Goal: Information Seeking & Learning: Learn about a topic

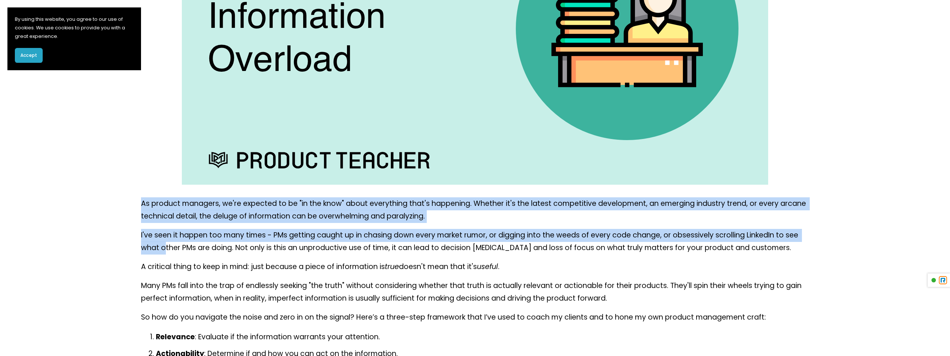
drag, startPoint x: 134, startPoint y: 202, endPoint x: 167, endPoint y: 254, distance: 61.0
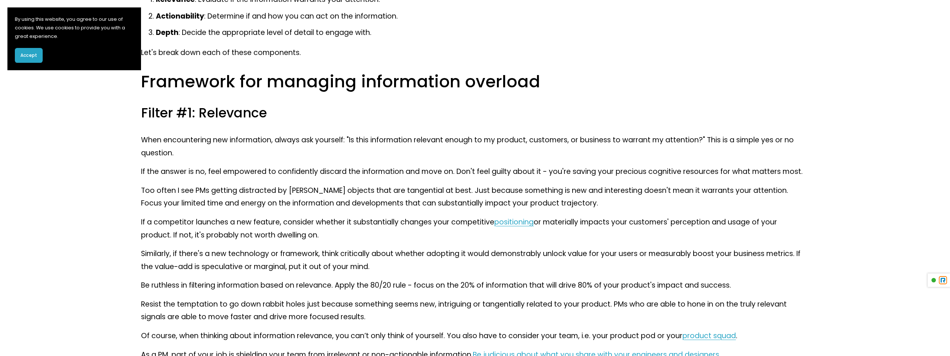
scroll to position [604, 0]
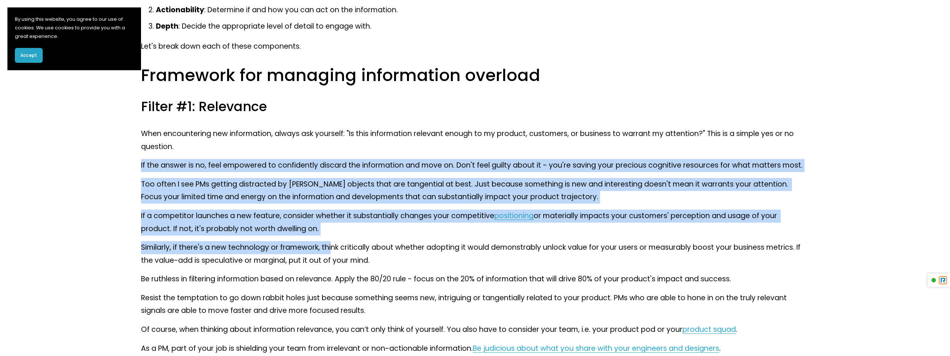
drag, startPoint x: 306, startPoint y: 154, endPoint x: 330, endPoint y: 242, distance: 90.5
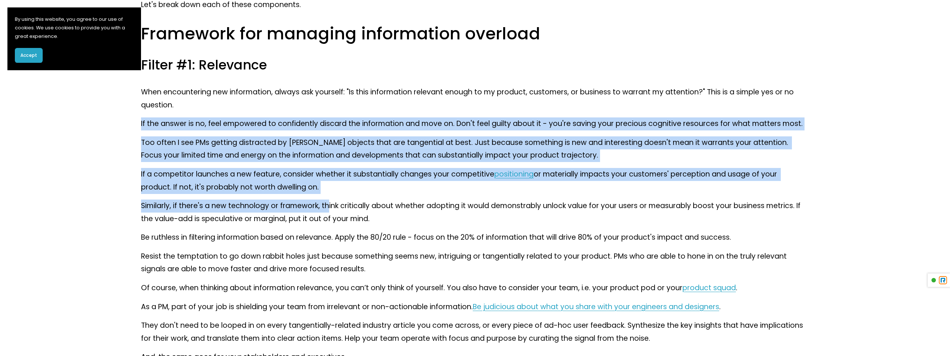
scroll to position [645, 0]
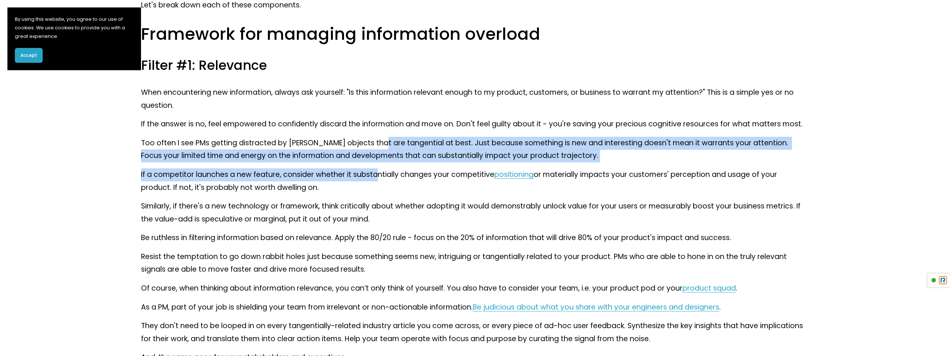
drag, startPoint x: 371, startPoint y: 141, endPoint x: 370, endPoint y: 178, distance: 37.1
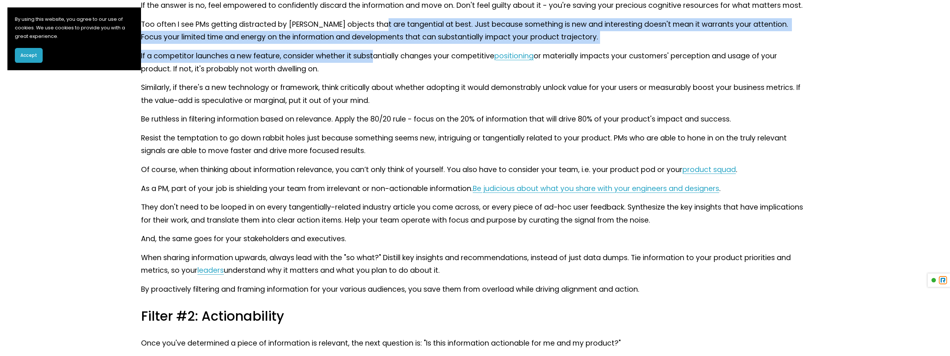
scroll to position [765, 0]
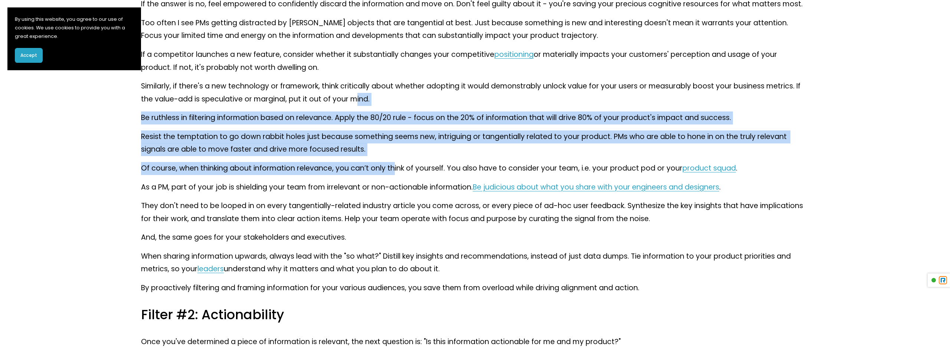
drag, startPoint x: 357, startPoint y: 94, endPoint x: 394, endPoint y: 165, distance: 80.4
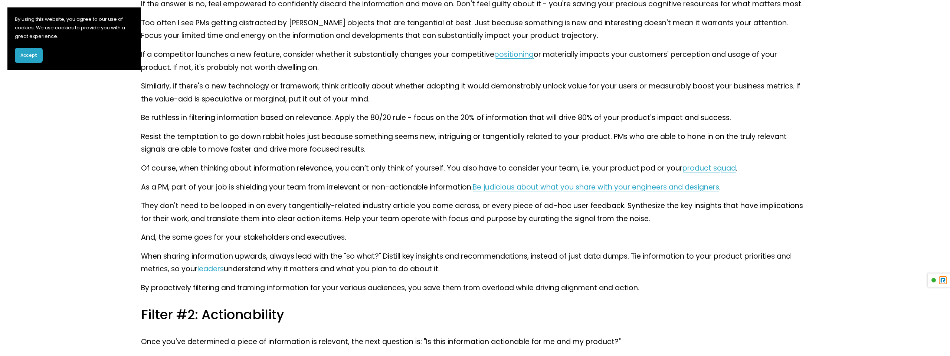
click at [462, 148] on p "Resist the temptation to go down rabbit holes just because something seems new,…" at bounding box center [475, 143] width 668 height 26
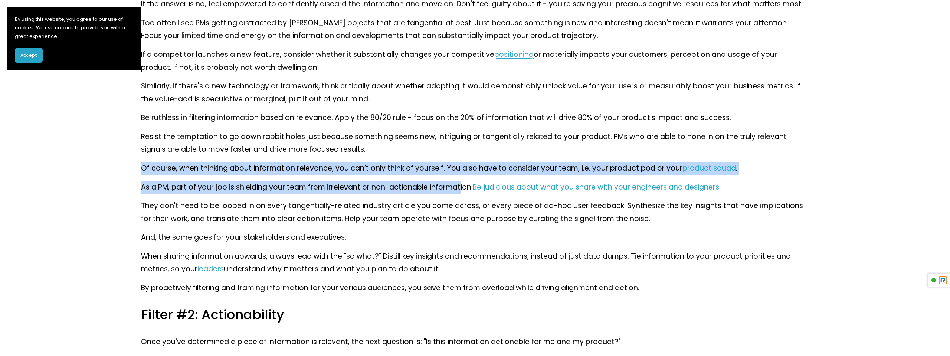
drag, startPoint x: 461, startPoint y: 148, endPoint x: 458, endPoint y: 188, distance: 39.8
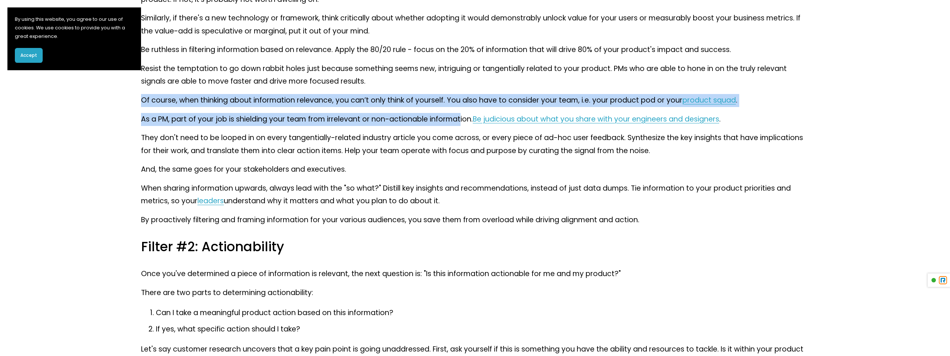
scroll to position [837, 0]
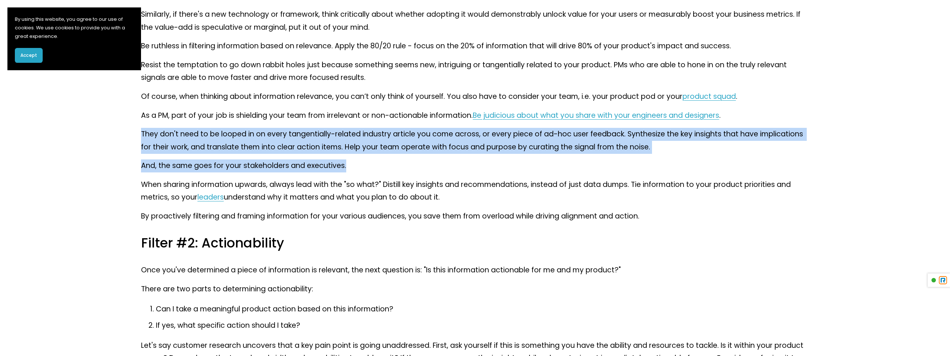
drag, startPoint x: 423, startPoint y: 127, endPoint x: 449, endPoint y: 161, distance: 42.6
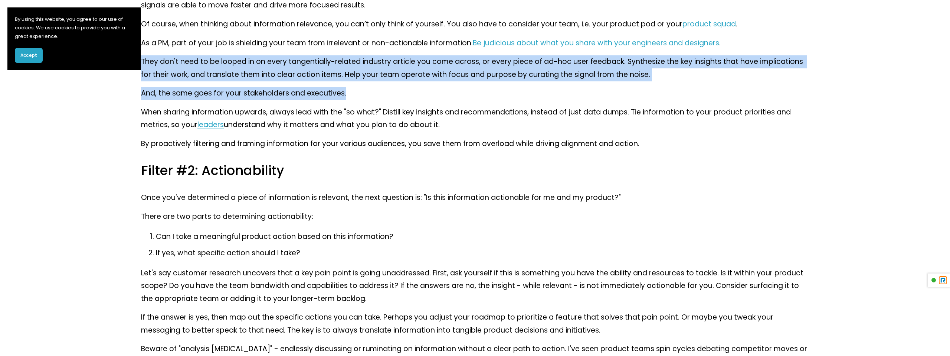
scroll to position [911, 0]
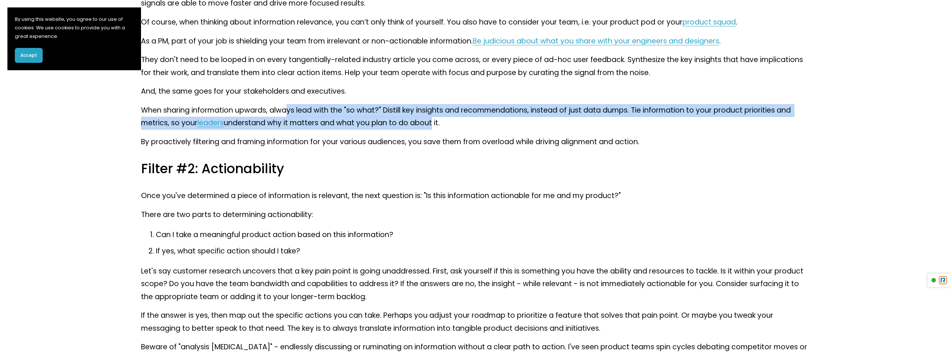
drag, startPoint x: 430, startPoint y: 124, endPoint x: 287, endPoint y: 107, distance: 143.9
click at [287, 108] on p "When sharing information upwards, always lead with the "so what?" Distill key i…" at bounding box center [475, 117] width 668 height 26
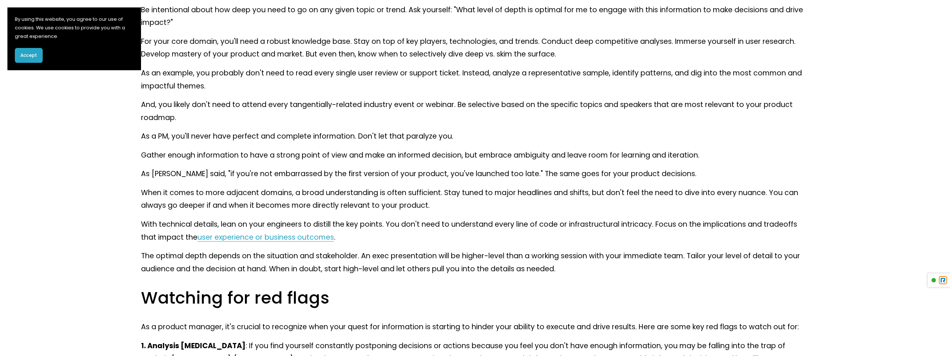
scroll to position [1387, 0]
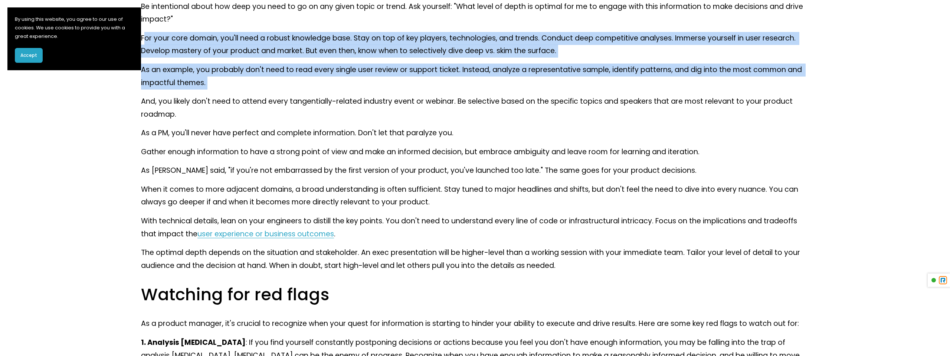
drag, startPoint x: 144, startPoint y: 37, endPoint x: 382, endPoint y: 90, distance: 243.4
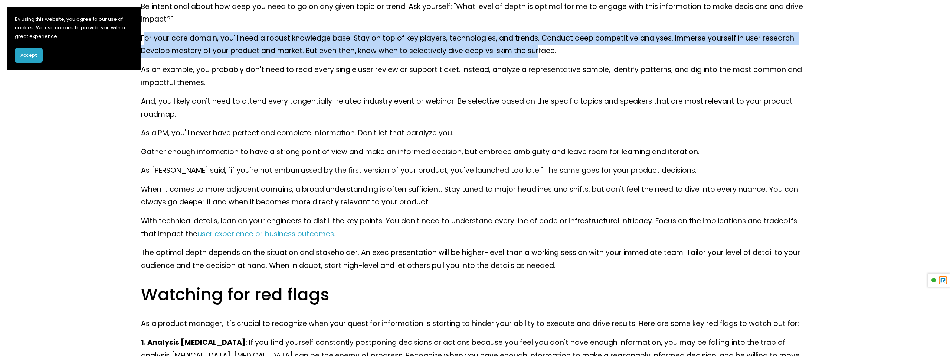
click at [538, 45] on p "For your core domain, you'll need a robust knowledge base. Stay on top of key p…" at bounding box center [475, 45] width 668 height 26
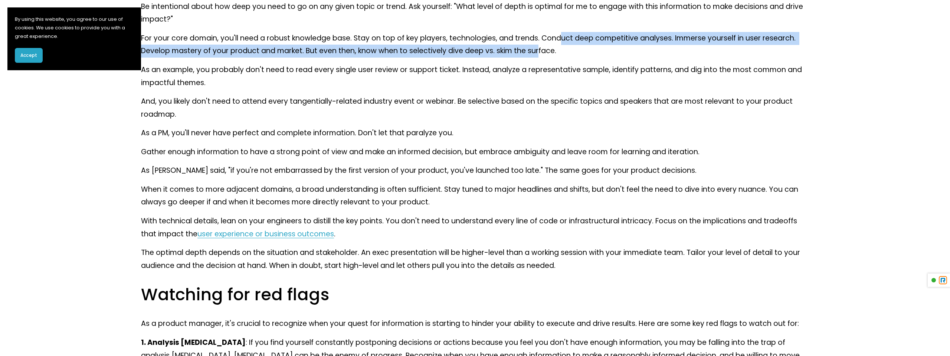
click at [560, 44] on p "For your core domain, you'll need a robust knowledge base. Stay on top of key p…" at bounding box center [475, 45] width 668 height 26
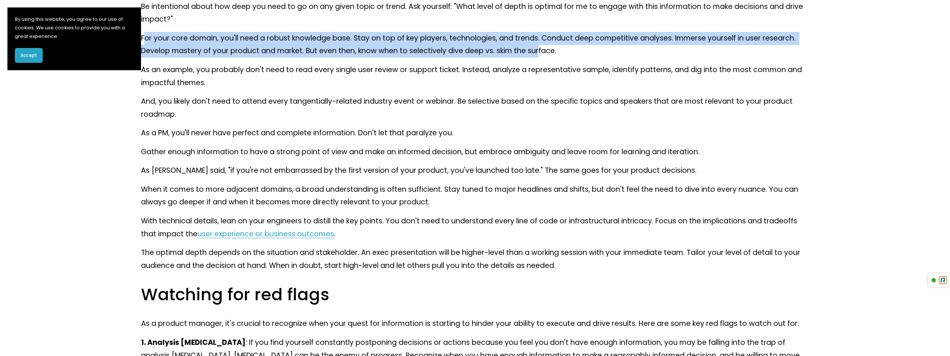
click at [146, 35] on p "For your core domain, you'll need a robust knowledge base. Stay on top of key p…" at bounding box center [475, 45] width 668 height 26
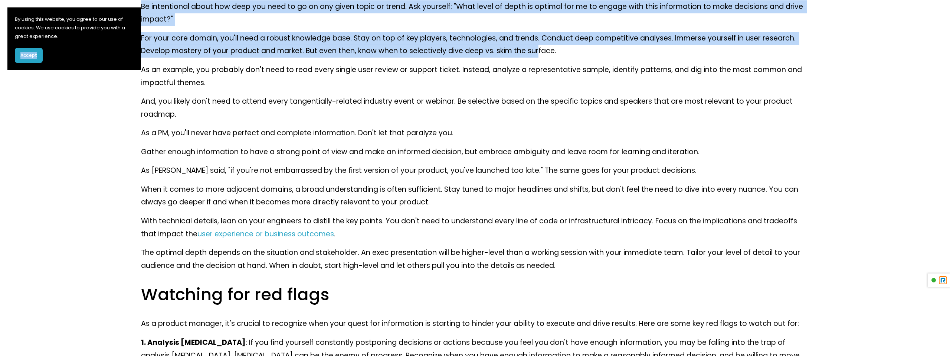
click at [140, 36] on section "By using this website, you agree to our use of cookies. We use cookies to provi…" at bounding box center [74, 38] width 134 height 63
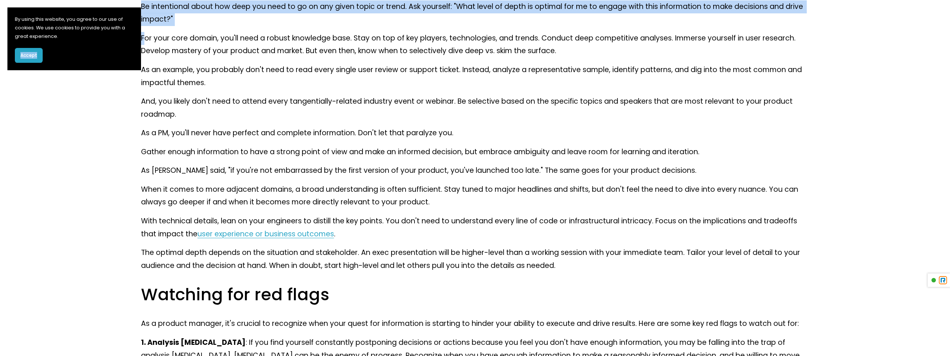
click at [145, 36] on p "For your core domain, you'll need a robust knowledge base. Stay on top of key p…" at bounding box center [475, 45] width 668 height 26
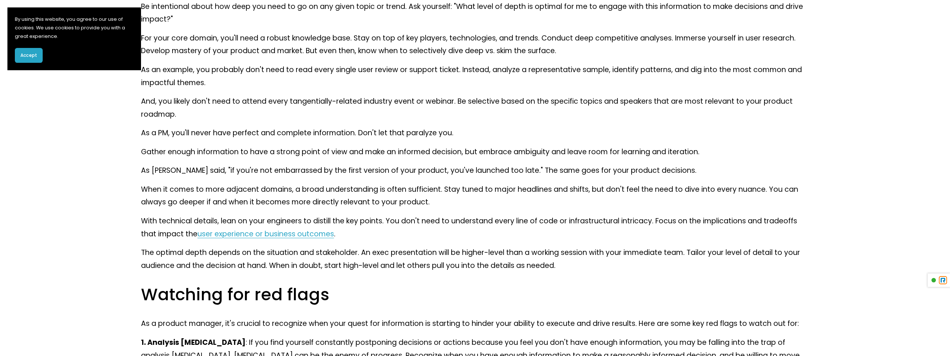
click at [159, 40] on p "For your core domain, you'll need a robust knowledge base. Stay on top of key p…" at bounding box center [475, 45] width 668 height 26
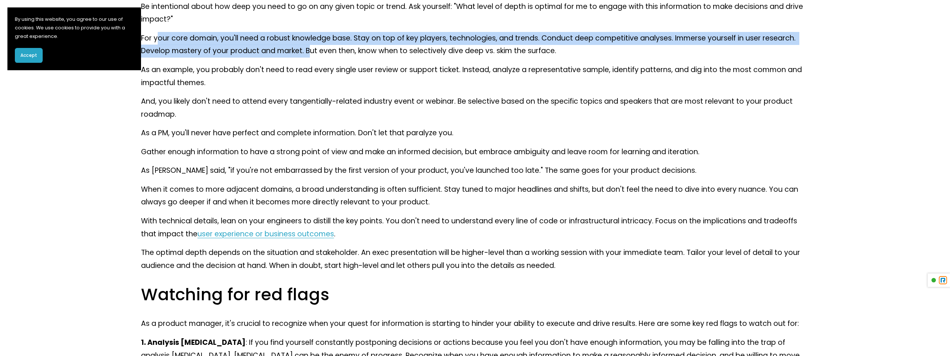
drag, startPoint x: 142, startPoint y: 36, endPoint x: 309, endPoint y: 55, distance: 168.1
click at [309, 55] on p "For your core domain, you'll need a robust knowledge base. Stay on top of key p…" at bounding box center [475, 45] width 668 height 26
click at [559, 51] on p "For your core domain, you'll need a robust knowledge base. Stay on top of key p…" at bounding box center [475, 45] width 668 height 26
copy p "our core domain, you'll need a robust knowledge base. Stay on top of key player…"
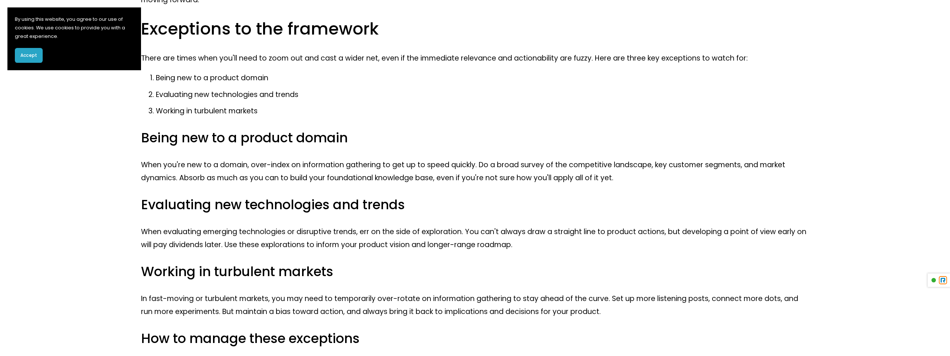
scroll to position [2121, 0]
click at [32, 60] on button "Accept" at bounding box center [29, 55] width 28 height 15
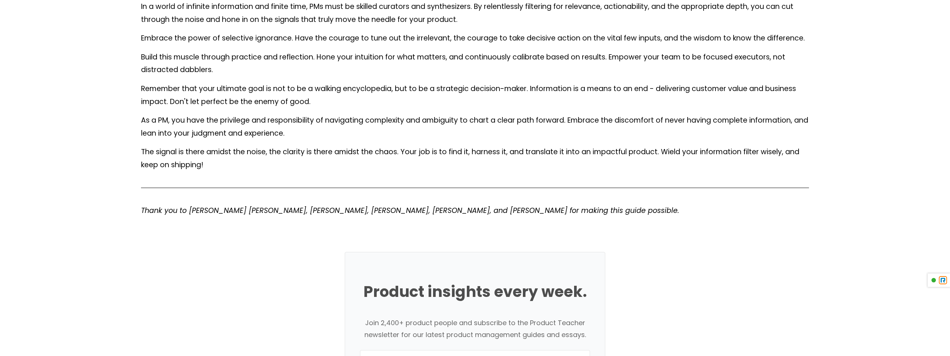
scroll to position [2979, 0]
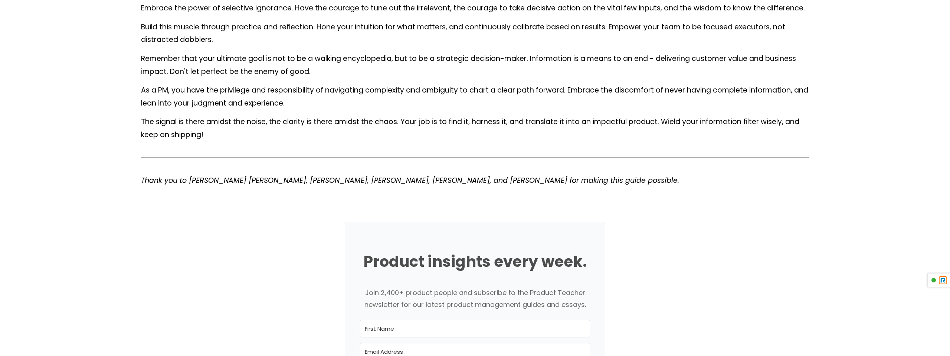
click at [202, 115] on p "The signal is there amidst the noise, the clarity is there amidst the chaos. Yo…" at bounding box center [475, 128] width 668 height 26
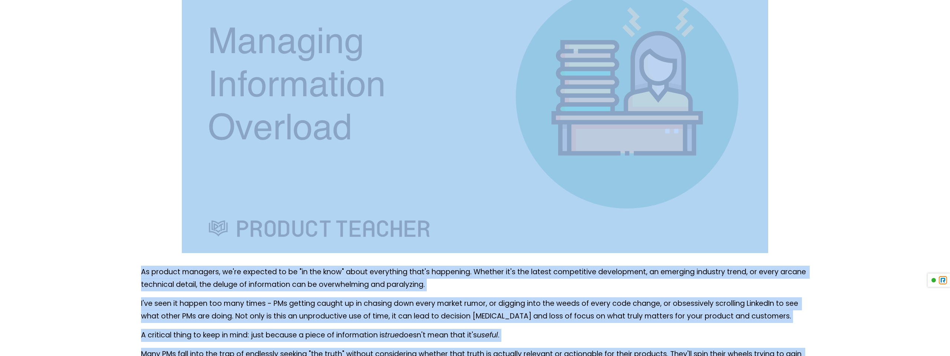
scroll to position [0, 0]
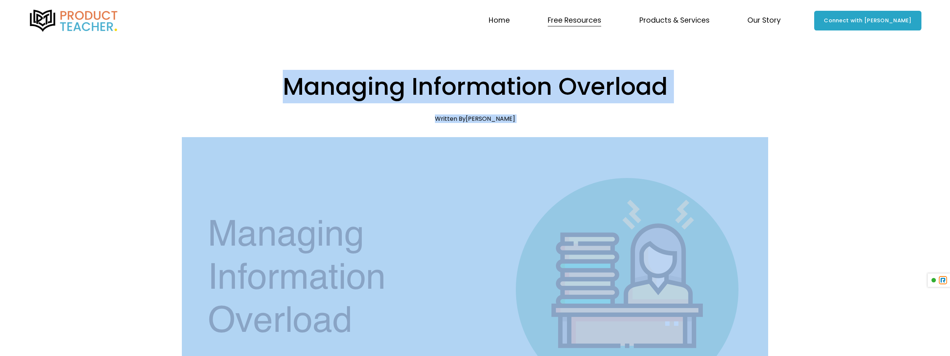
drag, startPoint x: 206, startPoint y: 129, endPoint x: 140, endPoint y: 88, distance: 77.6
copy div "Loremips Dolorsitame Consecte Adi 9 Elitsed Do Eiusmod Tem In utlabor etdolore,…"
